Goal: Task Accomplishment & Management: Use online tool/utility

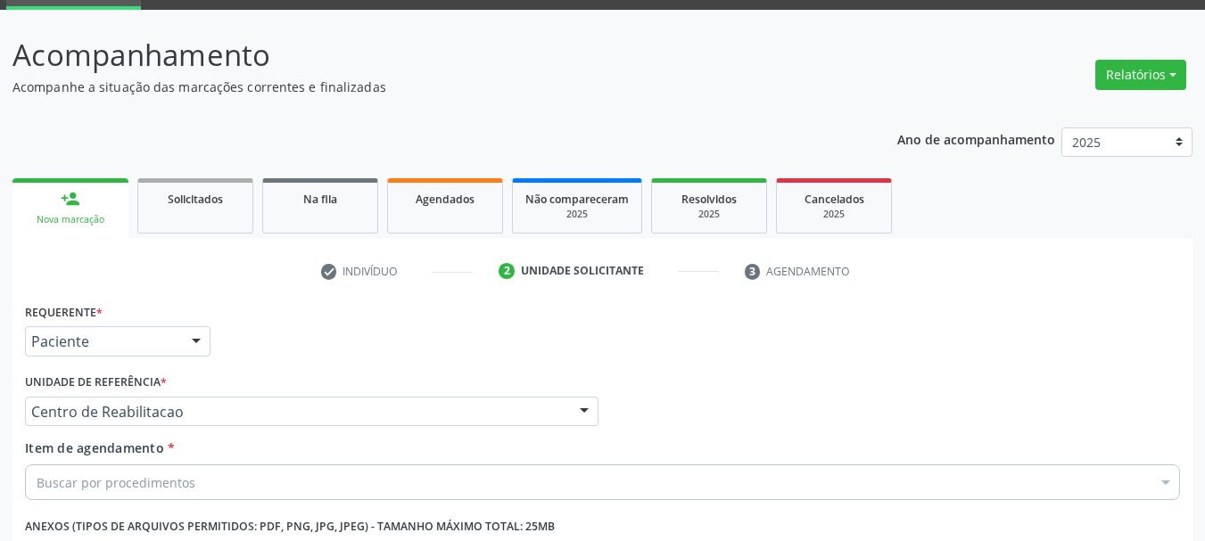
scroll to position [342, 0]
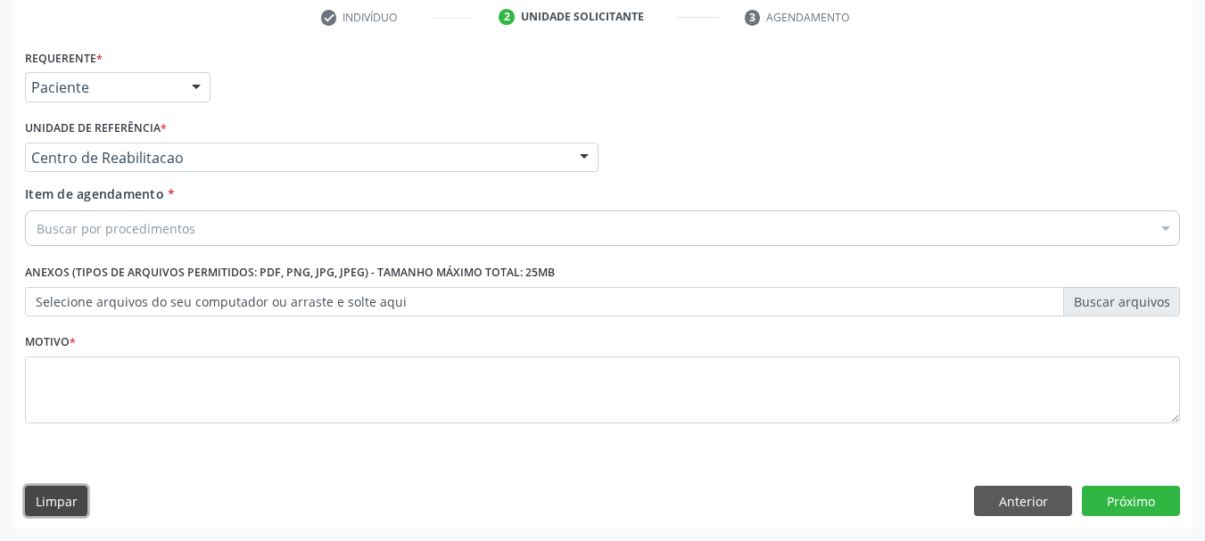
click at [50, 490] on button "Limpar" at bounding box center [56, 501] width 62 height 30
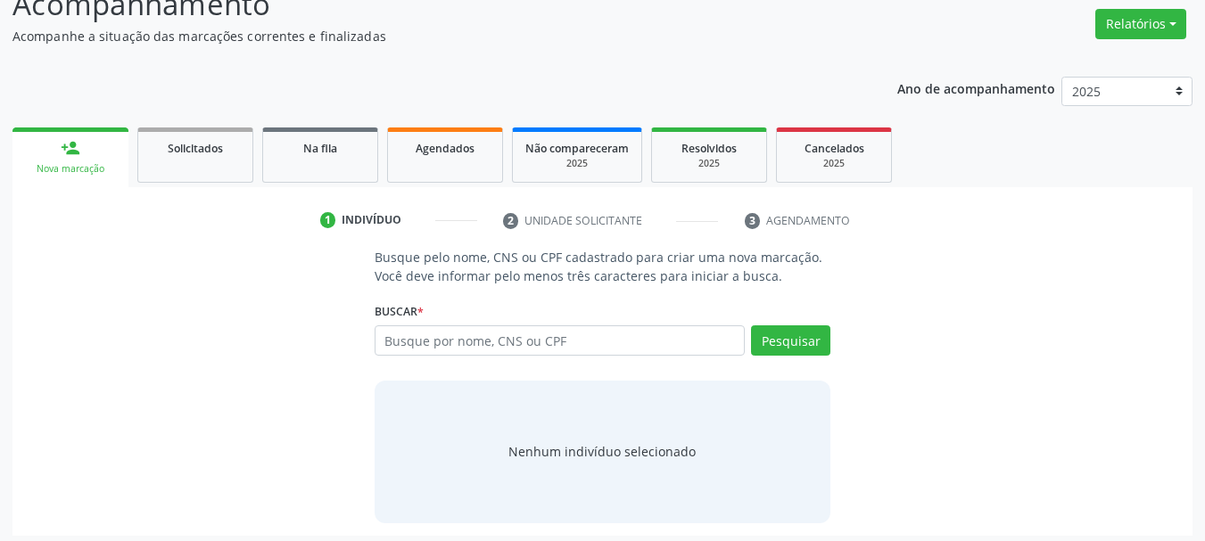
scroll to position [146, 0]
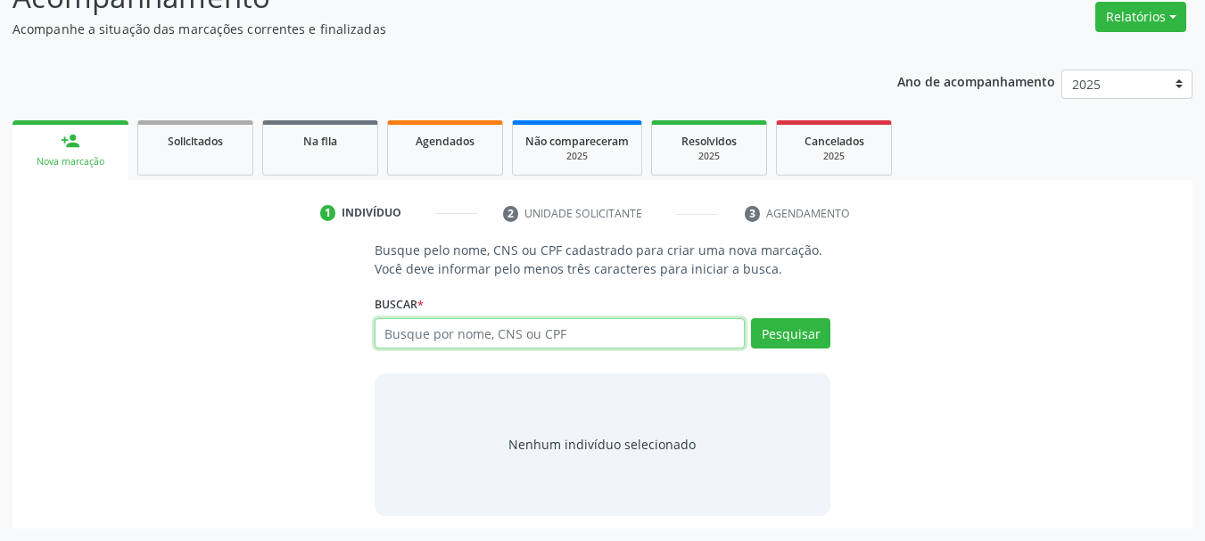
click at [462, 330] on input "text" at bounding box center [560, 333] width 371 height 30
type input "[PERSON_NAME]"
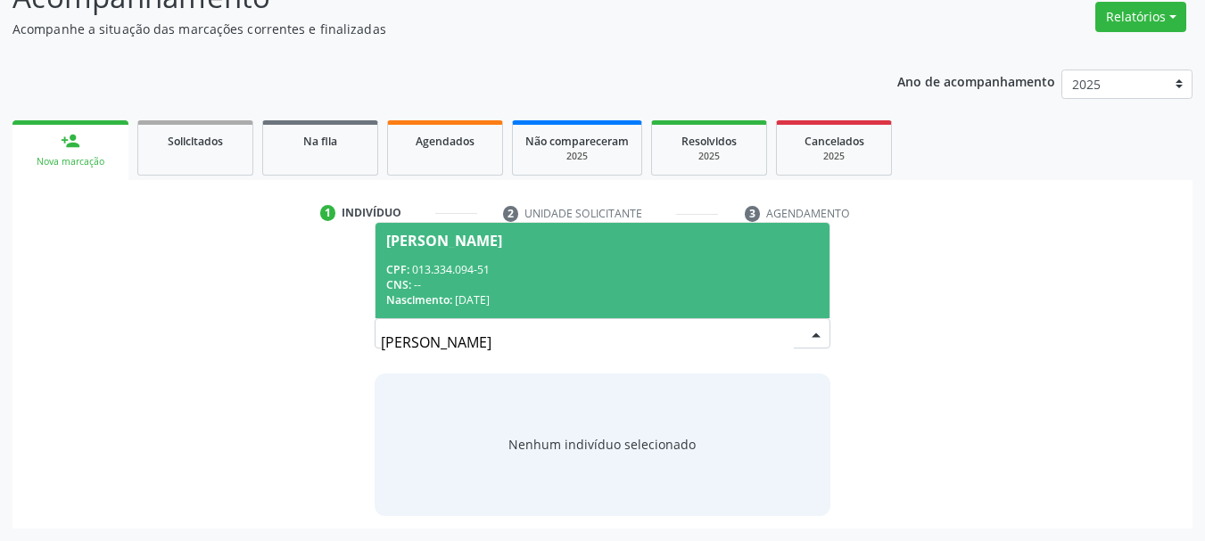
click at [570, 289] on div "CNS: --" at bounding box center [602, 284] width 433 height 15
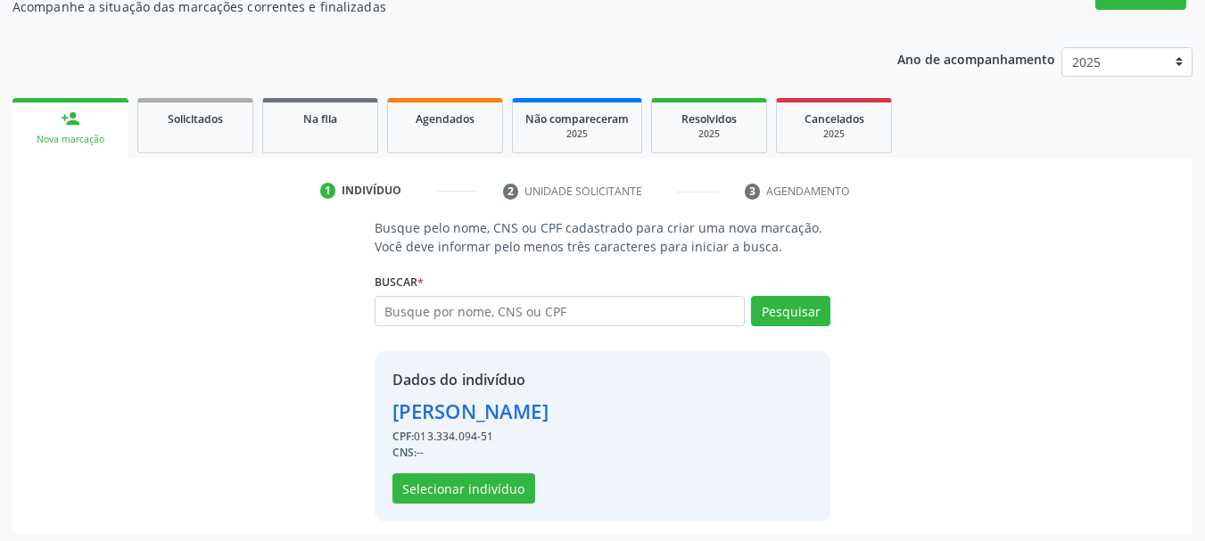
scroll to position [174, 0]
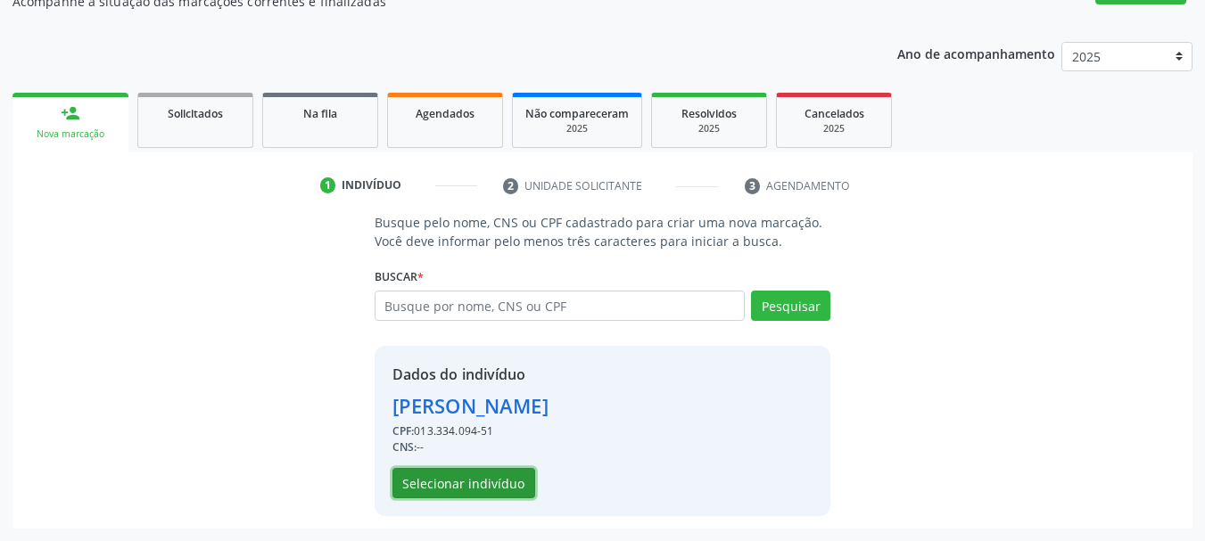
click at [496, 475] on button "Selecionar indivíduo" at bounding box center [463, 483] width 143 height 30
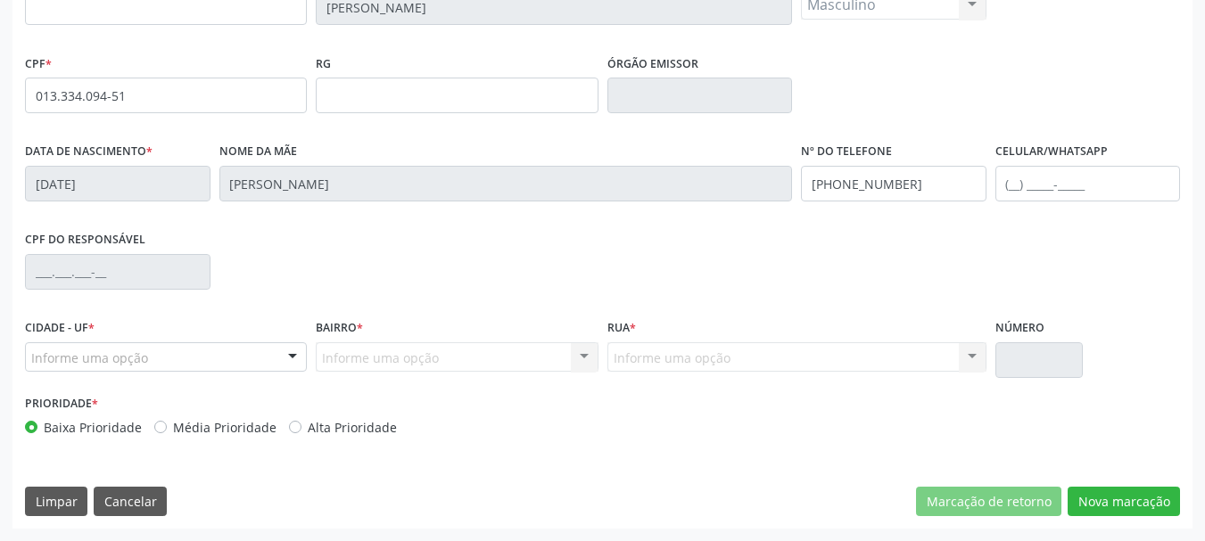
scroll to position [336, 0]
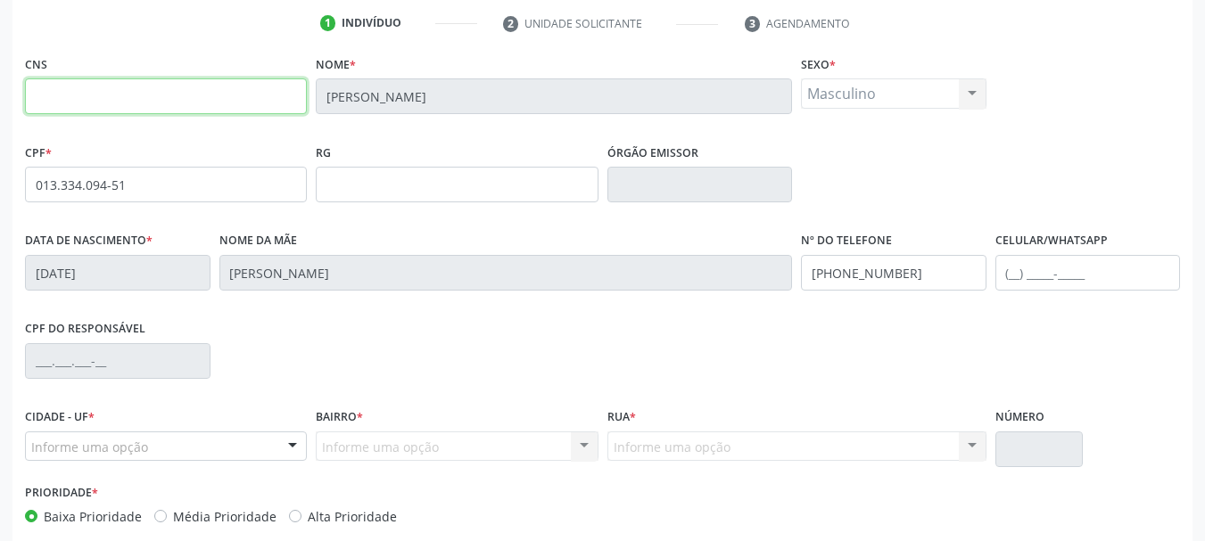
click at [173, 97] on input "text" at bounding box center [166, 96] width 282 height 36
drag, startPoint x: 455, startPoint y: 224, endPoint x: 535, endPoint y: 277, distance: 96.5
click at [455, 223] on div "RG" at bounding box center [456, 183] width 291 height 88
click at [201, 78] on input "text" at bounding box center [166, 96] width 282 height 36
click at [199, 103] on input "text" at bounding box center [166, 96] width 282 height 36
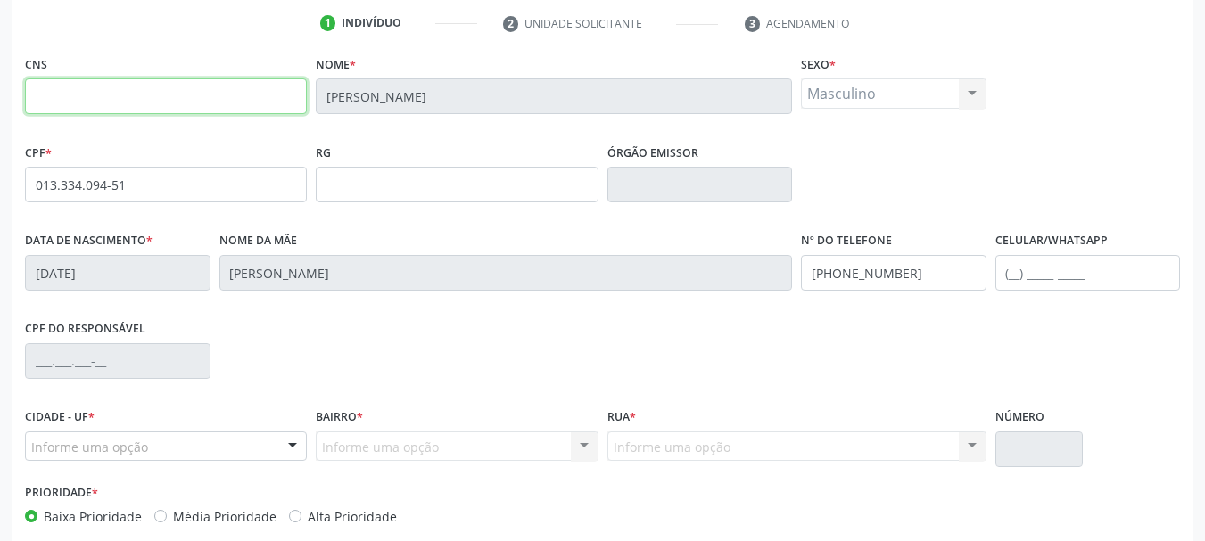
scroll to position [425, 0]
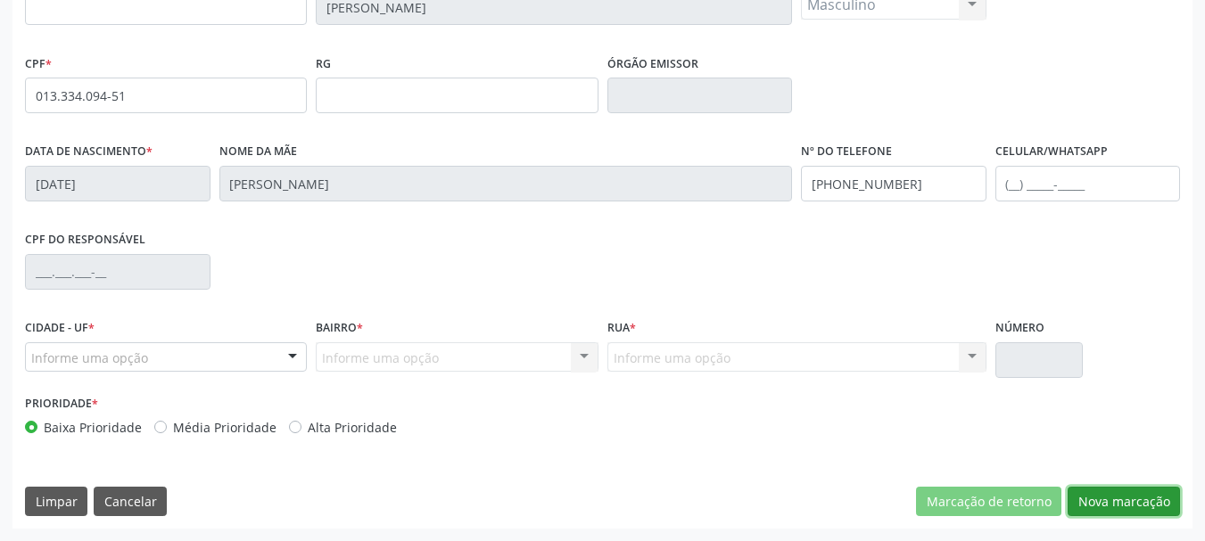
click at [1120, 506] on button "Nova marcação" at bounding box center [1124, 502] width 112 height 30
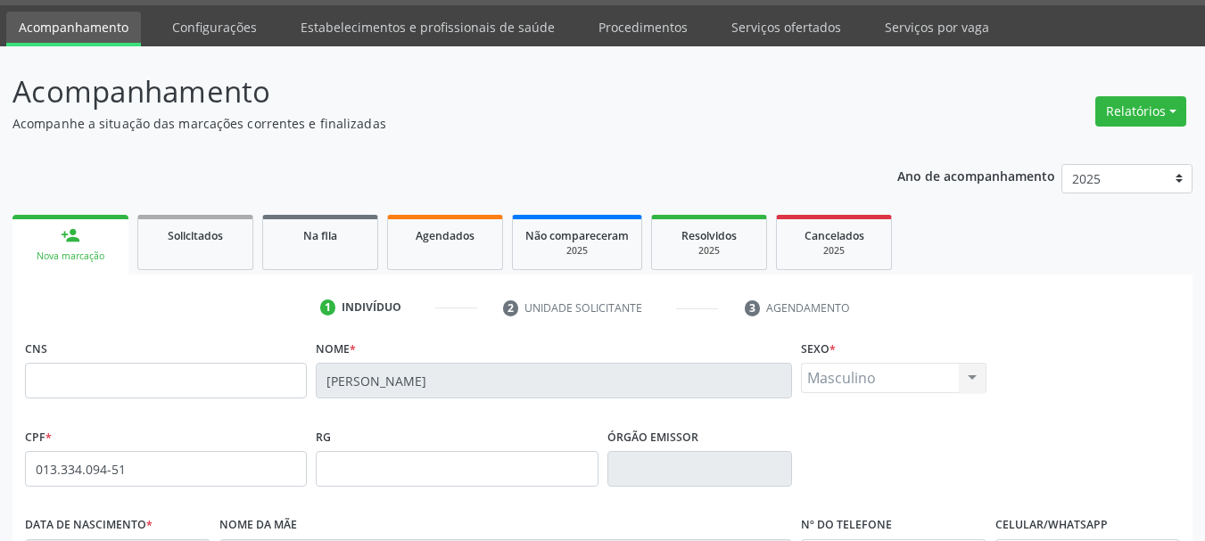
scroll to position [0, 0]
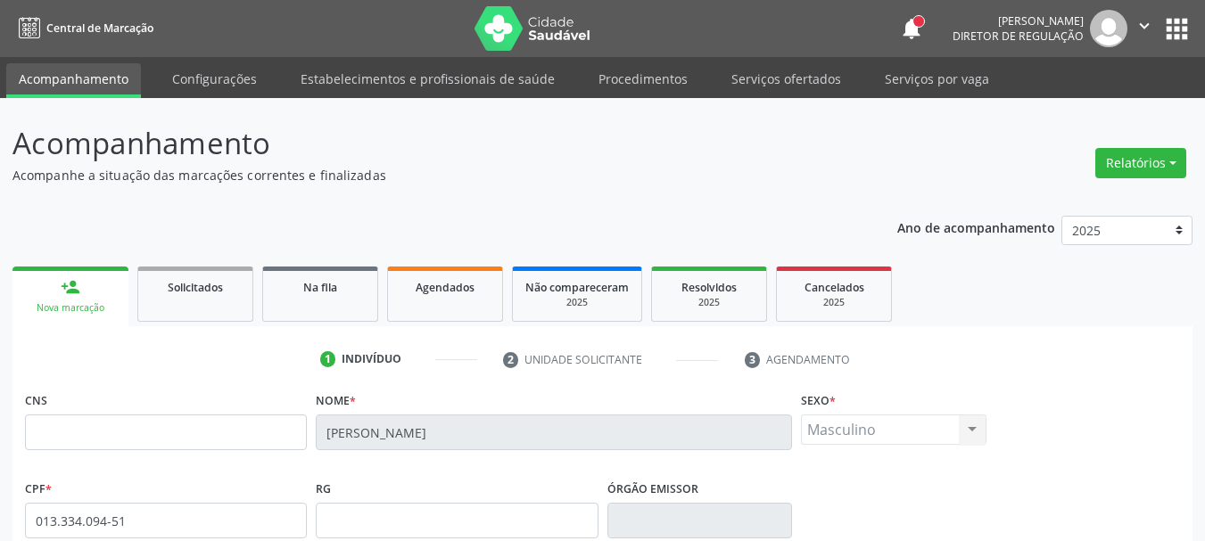
click at [766, 98] on div "Acompanhamento Acompanhe a situação das marcações correntes e finalizadas Relat…" at bounding box center [602, 540] width 1205 height 884
click at [765, 84] on link "Serviços ofertados" at bounding box center [786, 78] width 135 height 31
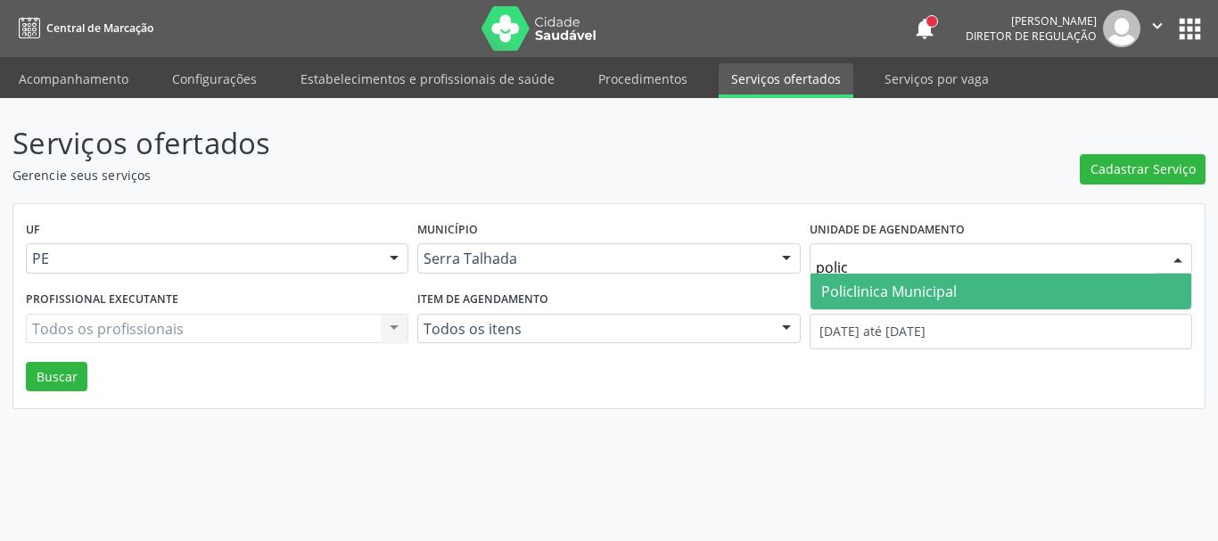
type input "policl"
click at [911, 293] on span "Policlinica Municipal" at bounding box center [889, 292] width 136 height 20
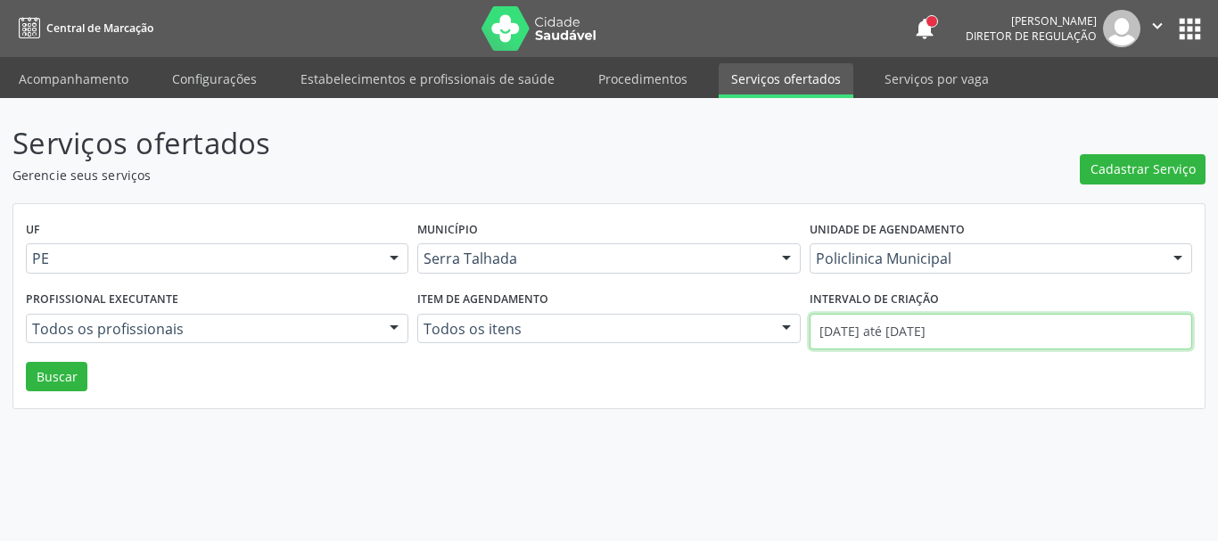
click at [917, 334] on input "[DATE] até [DATE]" at bounding box center [1001, 332] width 383 height 36
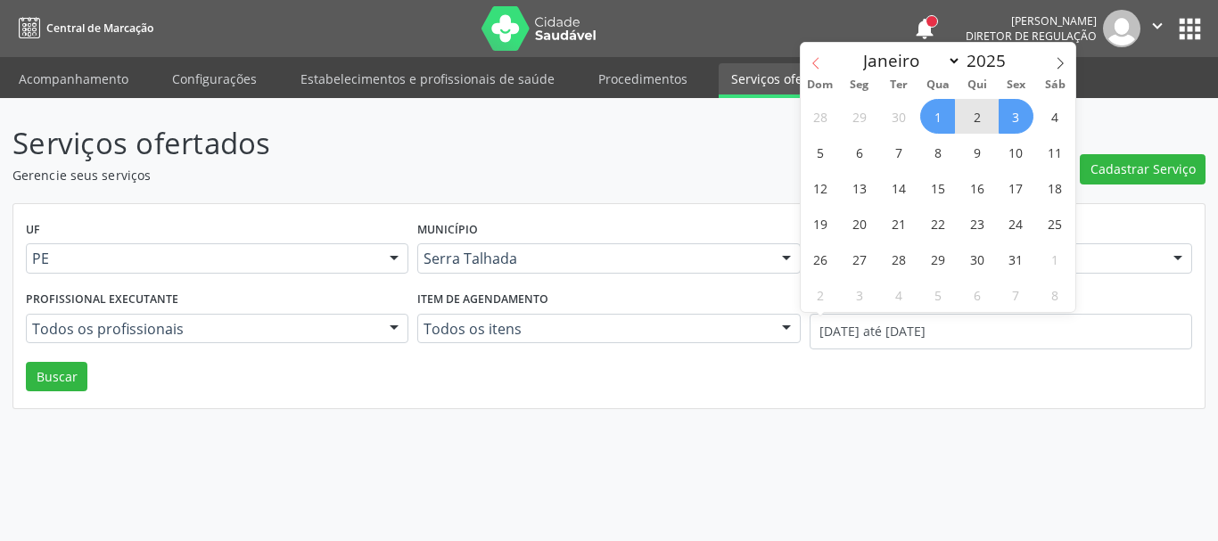
click at [818, 61] on icon at bounding box center [816, 63] width 12 height 12
select select "8"
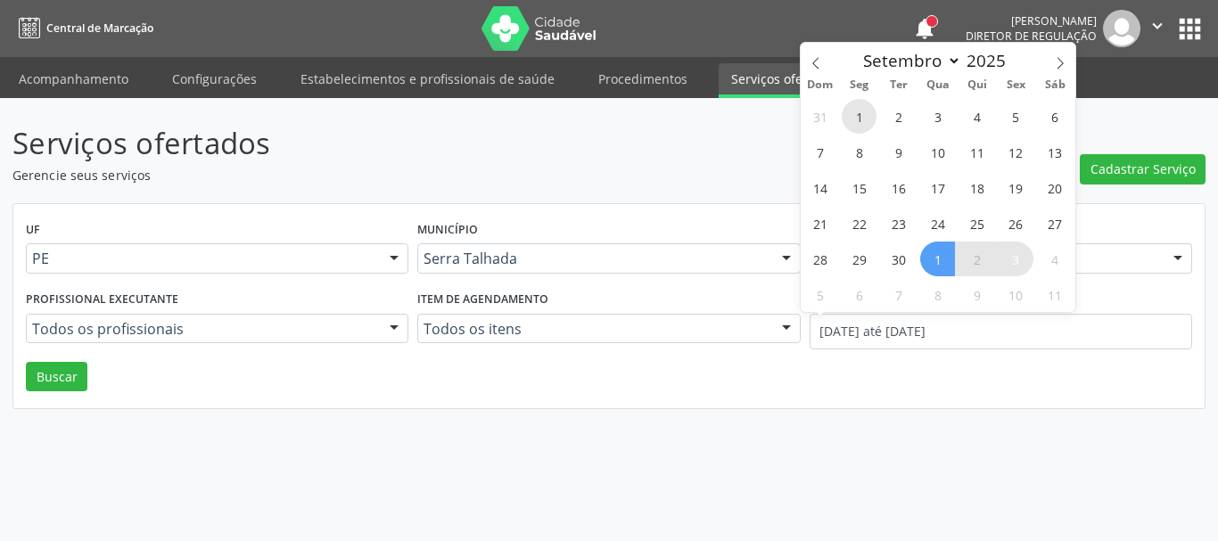
click at [857, 118] on span "1" at bounding box center [859, 116] width 35 height 35
type input "[DATE]"
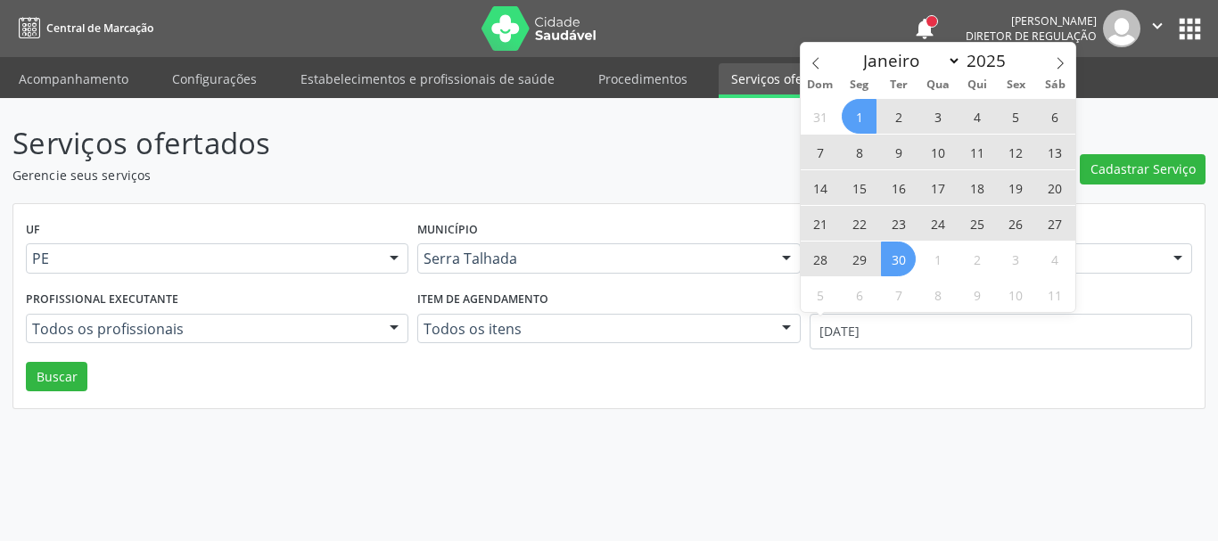
click at [906, 261] on span "30" at bounding box center [898, 259] width 35 height 35
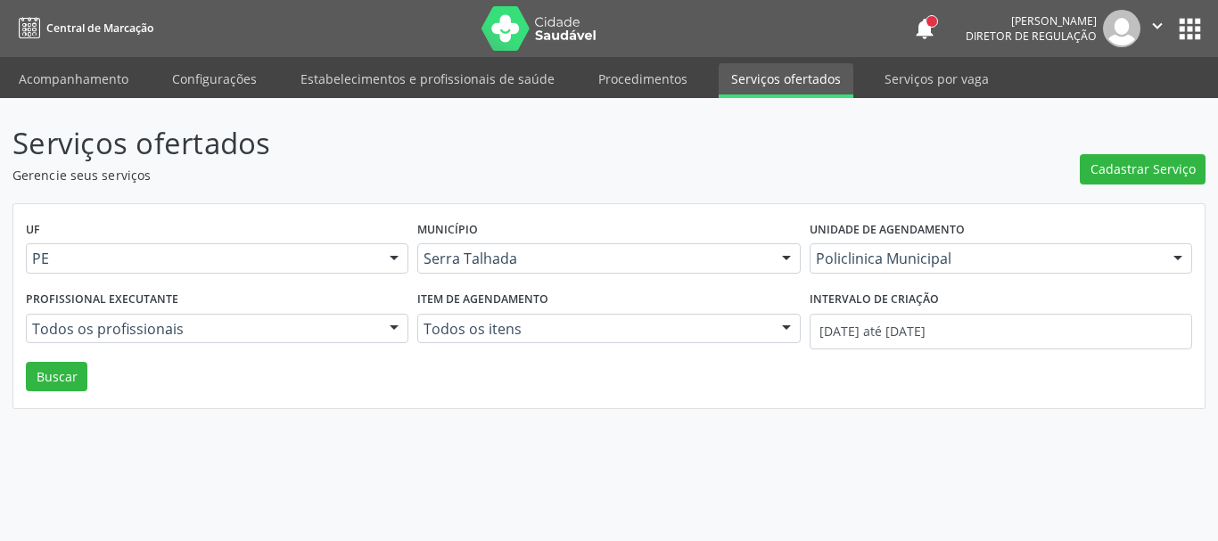
click at [32, 392] on div "UF PE PE Nenhum resultado encontrado para: " " Não há nenhuma opção para ser ex…" at bounding box center [609, 306] width 1192 height 205
click at [37, 387] on button "Buscar" at bounding box center [57, 377] width 62 height 30
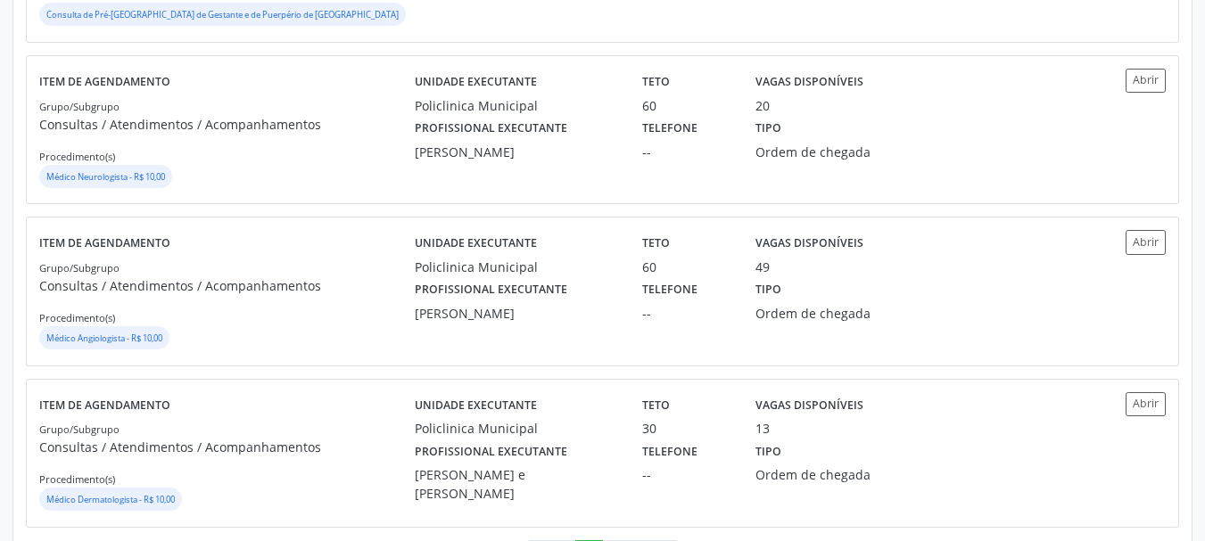
scroll to position [2586, 0]
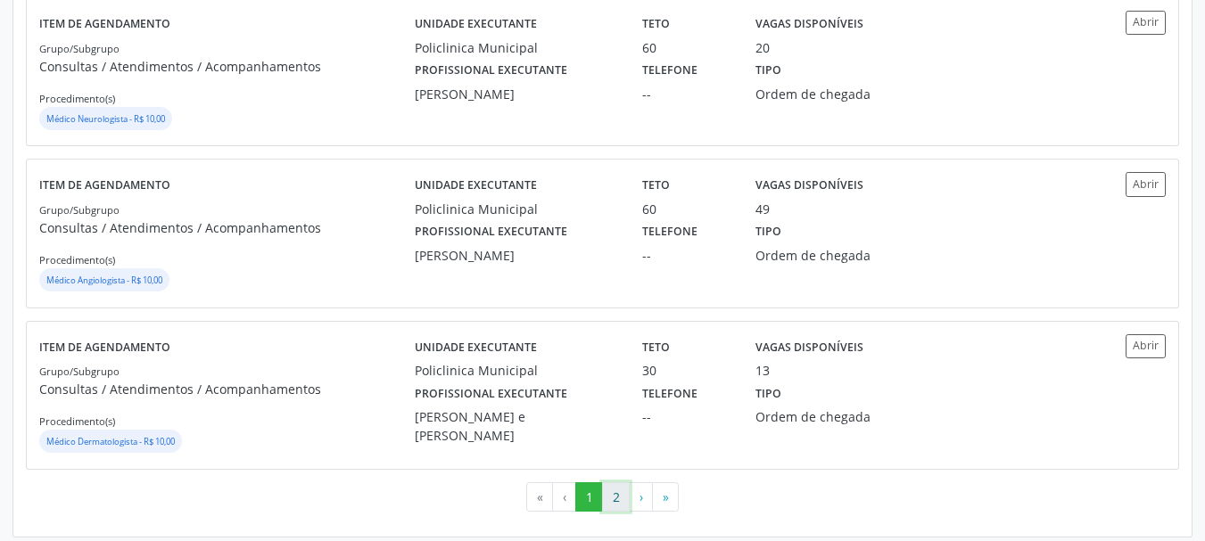
click at [606, 495] on button "2" at bounding box center [616, 497] width 28 height 30
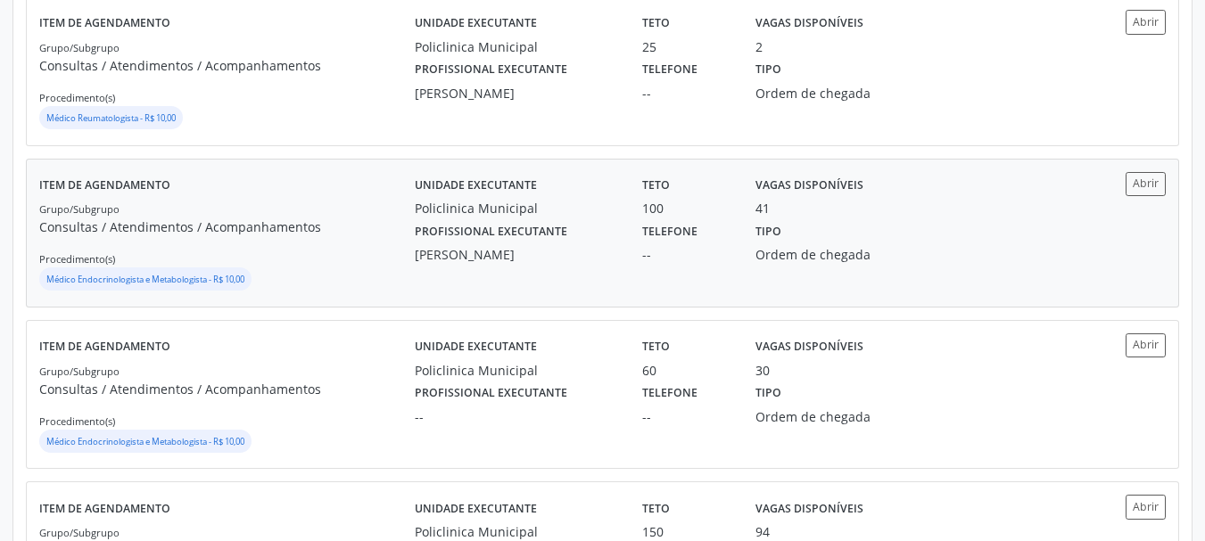
scroll to position [1338, 0]
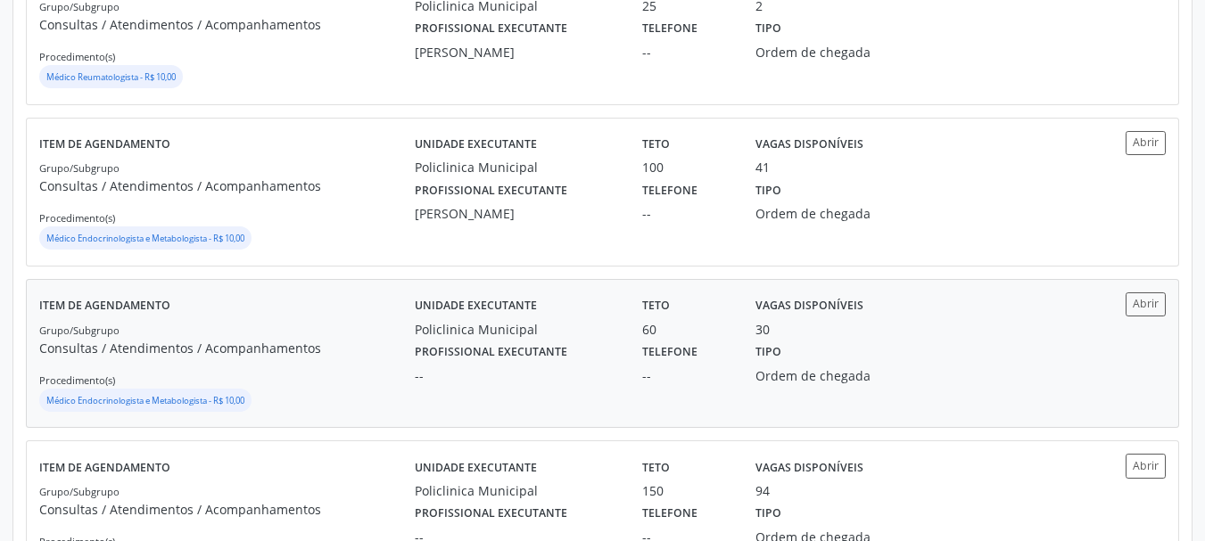
click at [378, 357] on p "Consultas / Atendimentos / Acompanhamentos" at bounding box center [226, 348] width 375 height 19
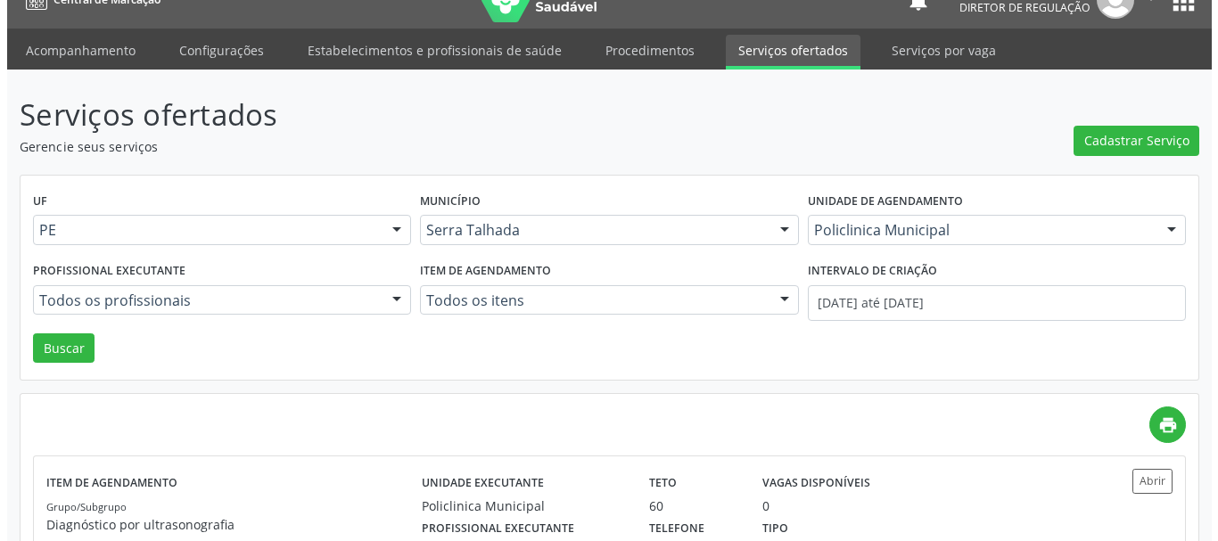
scroll to position [0, 0]
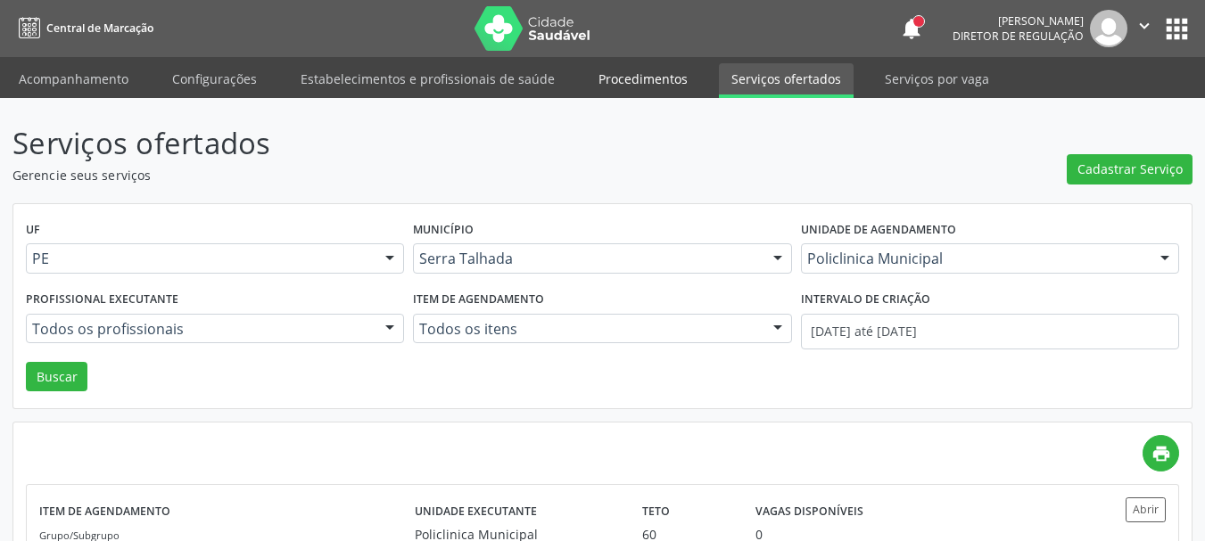
click at [586, 77] on link "Procedimentos" at bounding box center [643, 78] width 114 height 31
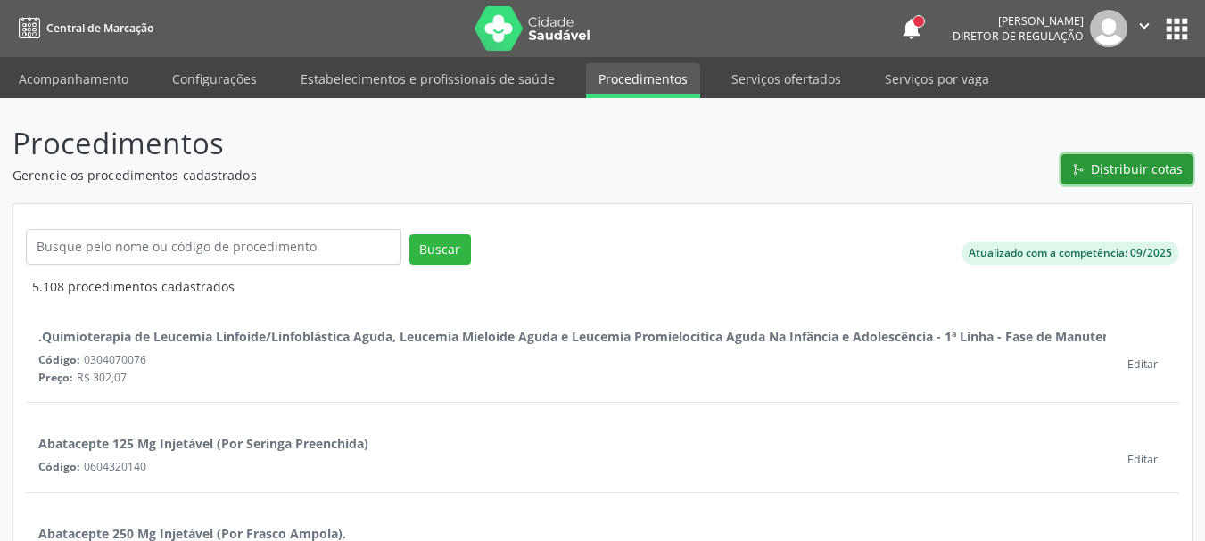
click at [1111, 167] on span "Distribuir cotas" at bounding box center [1137, 169] width 92 height 19
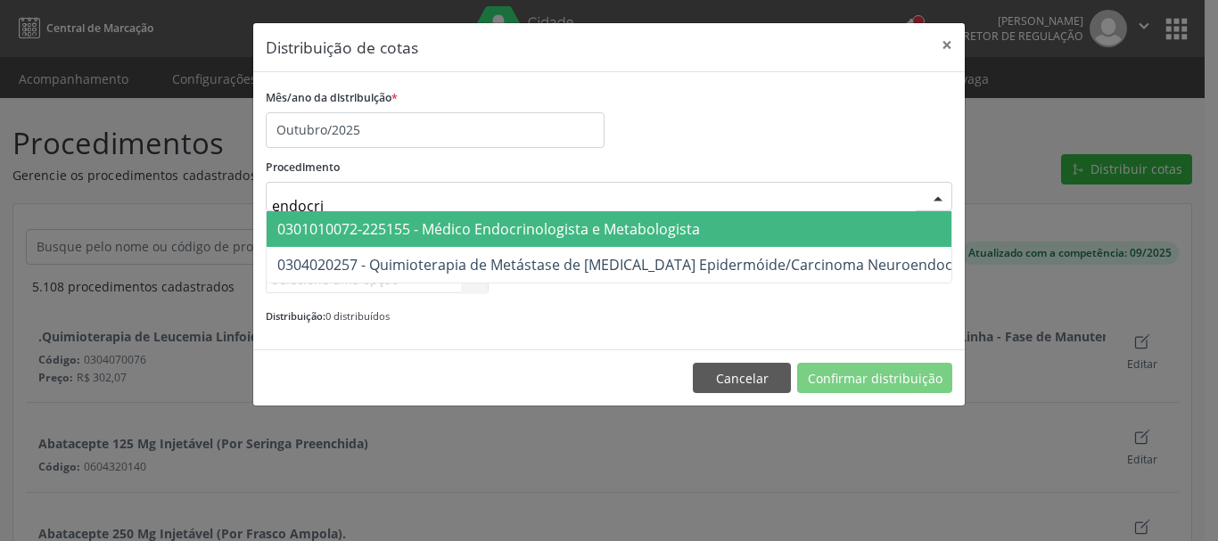
type input "endocrin"
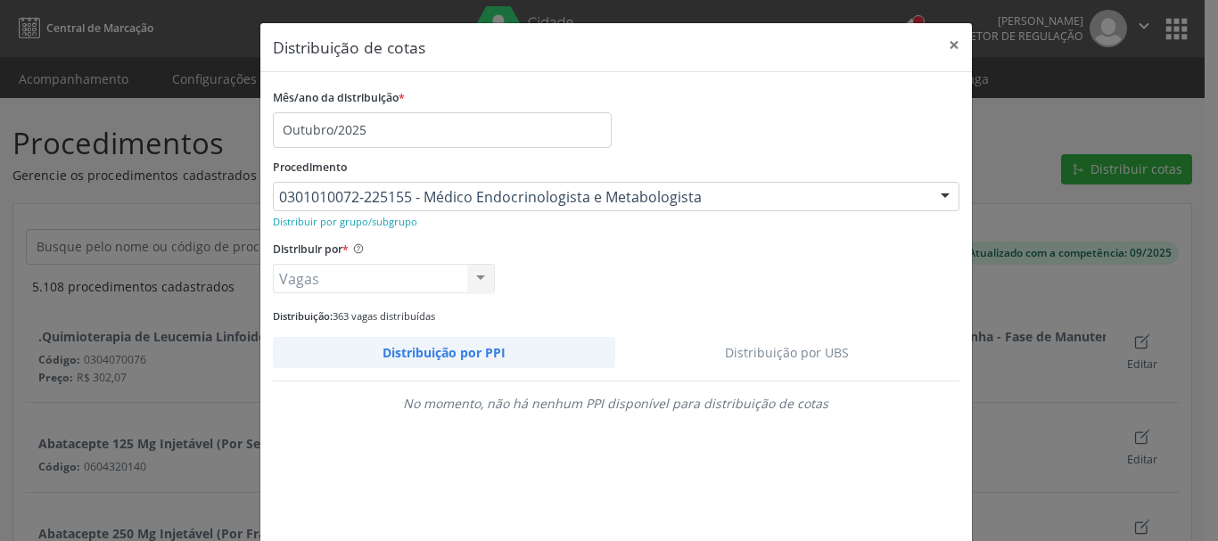
click at [814, 344] on link "Distribuição por UBS" at bounding box center [787, 352] width 344 height 31
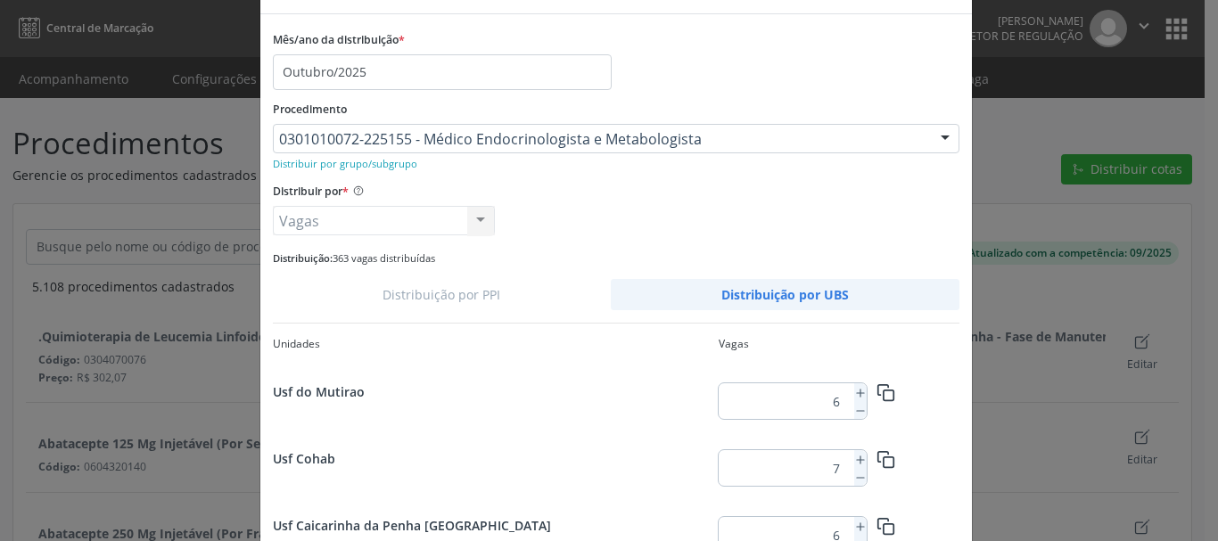
scroll to position [89, 0]
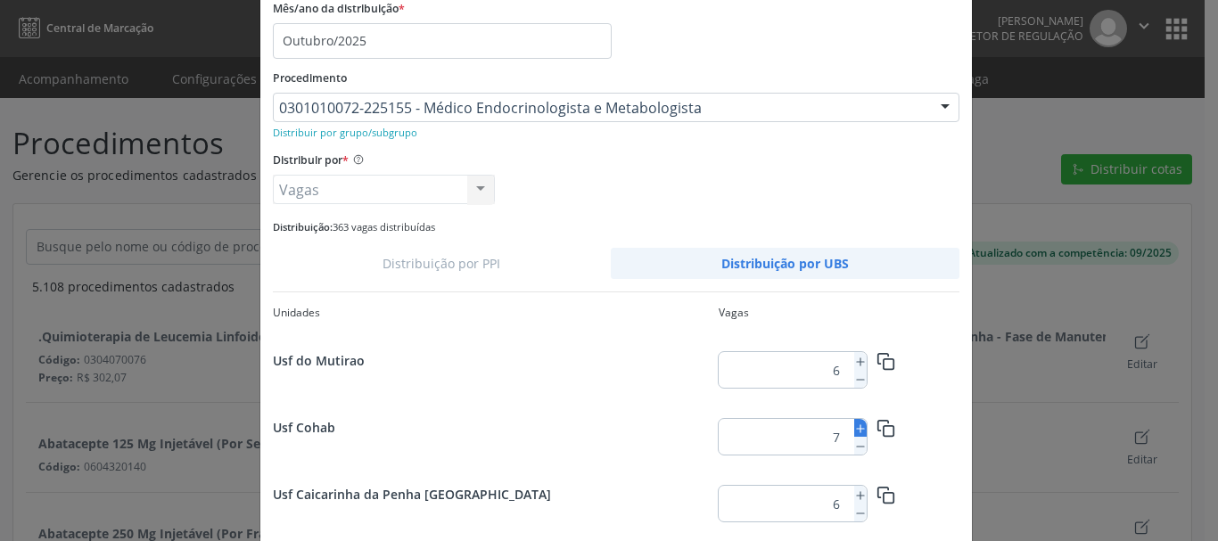
click at [856, 429] on line at bounding box center [859, 429] width 7 height 0
type input "8"
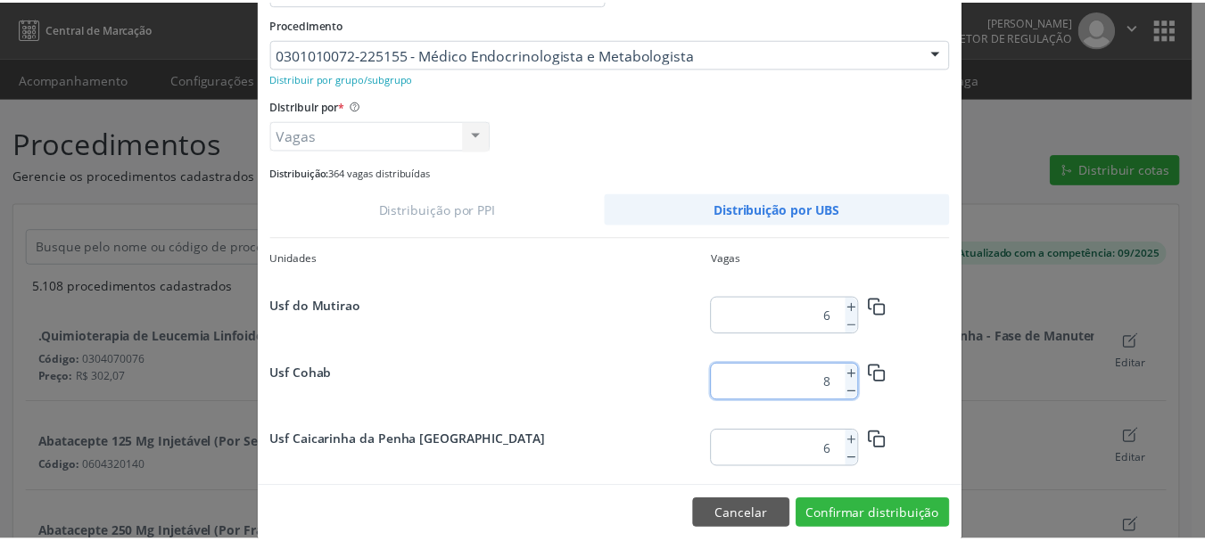
scroll to position [168, 0]
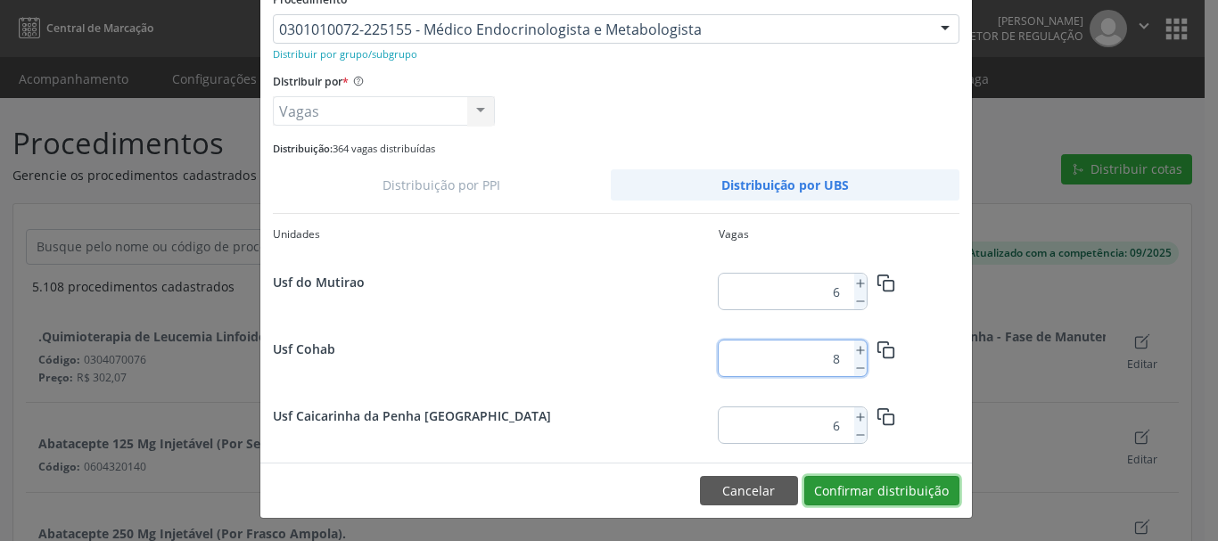
click at [918, 493] on button "Confirmar distribuição" at bounding box center [881, 491] width 155 height 30
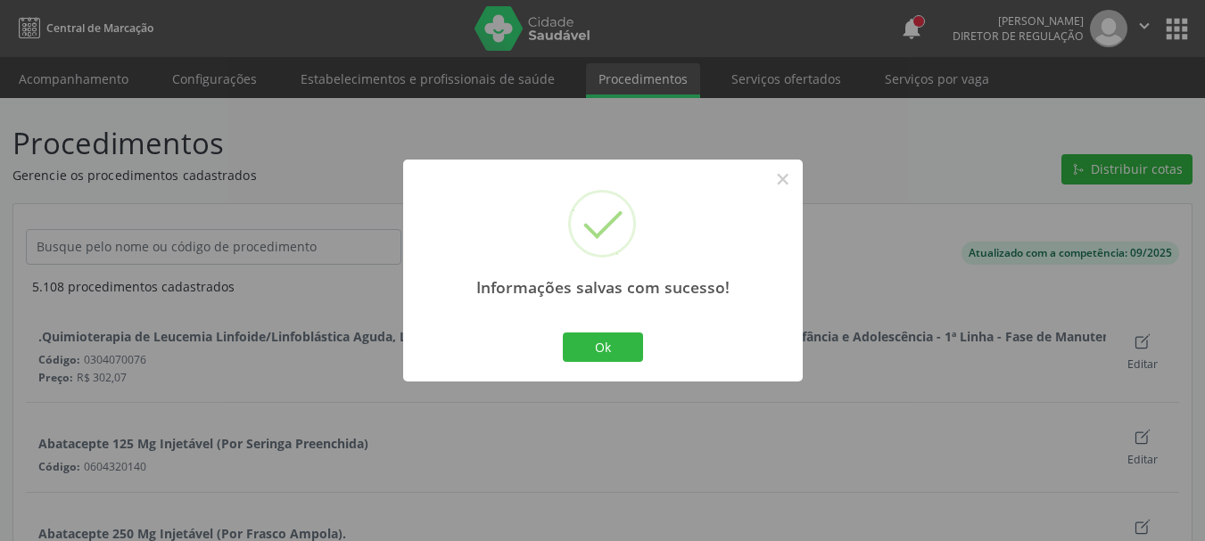
scroll to position [0, 0]
click at [782, 179] on button "×" at bounding box center [783, 179] width 30 height 30
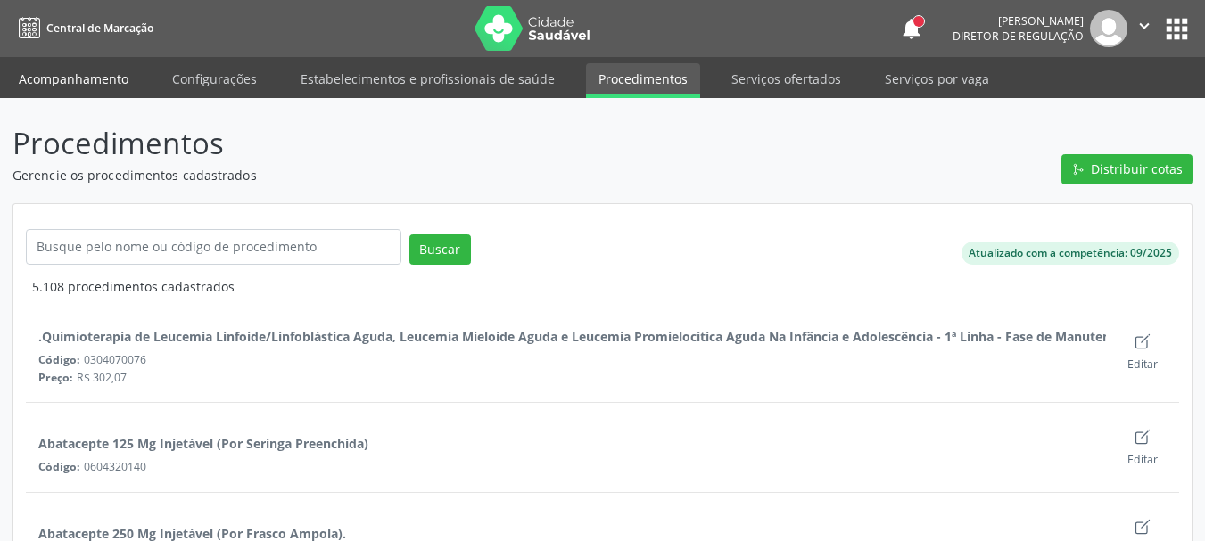
click at [76, 85] on link "Acompanhamento" at bounding box center [73, 78] width 135 height 31
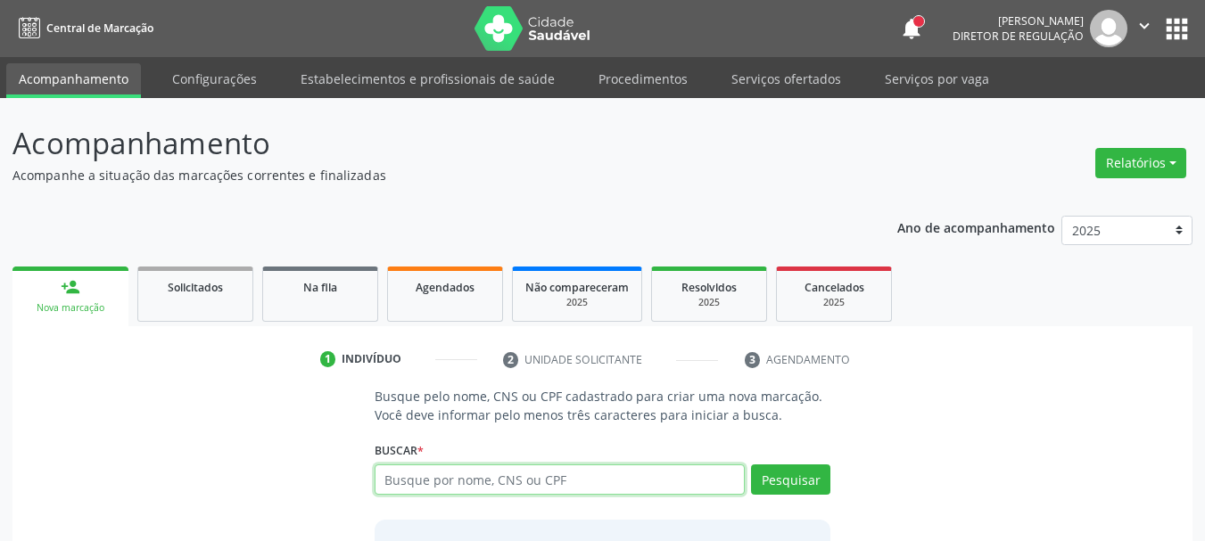
click at [420, 486] on input "text" at bounding box center [560, 480] width 371 height 30
type input "709"
